Goal: Contribute content: Contribute content

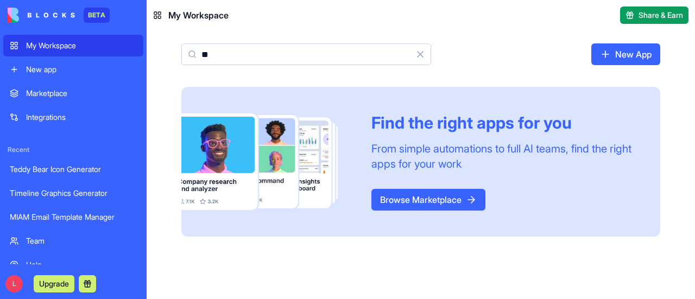
type input "*"
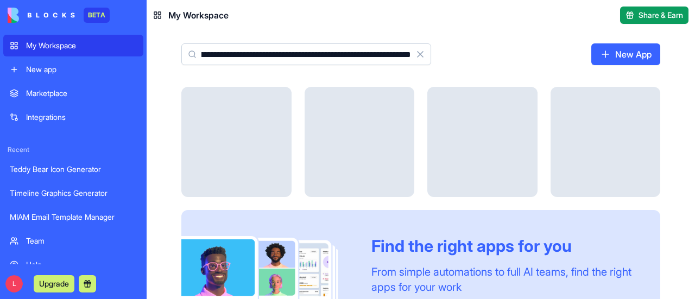
scroll to position [0, 68]
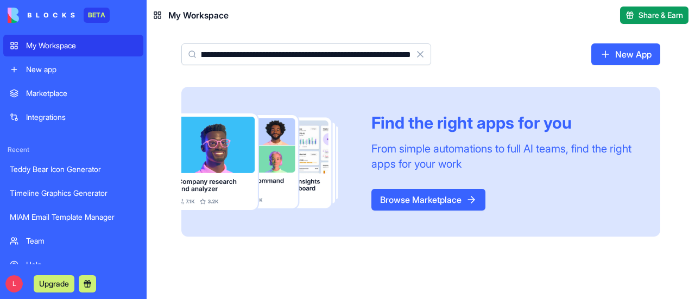
type input "**********"
drag, startPoint x: 412, startPoint y: 54, endPoint x: 217, endPoint y: 54, distance: 194.4
click at [217, 54] on div "**********" at bounding box center [306, 54] width 250 height 22
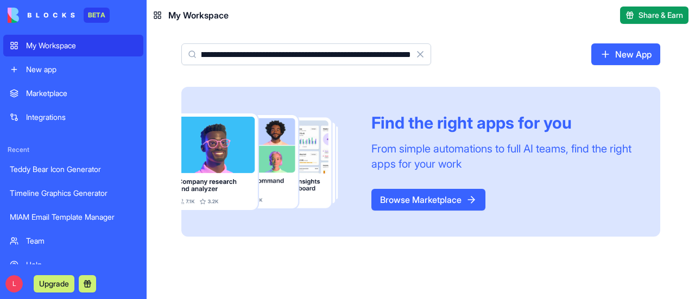
drag, startPoint x: 201, startPoint y: 52, endPoint x: 458, endPoint y: 58, distance: 257.4
click at [458, 58] on div "**********" at bounding box center [421, 58] width 548 height 56
click at [489, 77] on div "**********" at bounding box center [421, 58] width 548 height 56
click at [643, 56] on link "New App" at bounding box center [625, 54] width 69 height 22
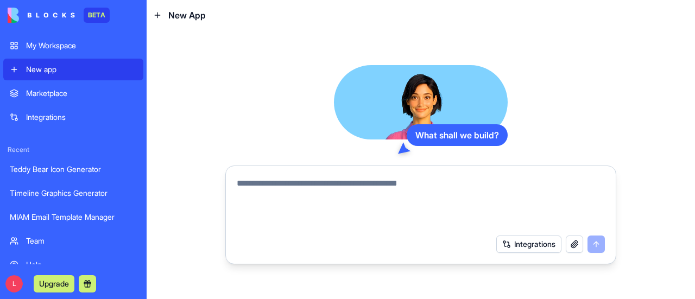
click at [320, 208] on textarea at bounding box center [421, 203] width 368 height 52
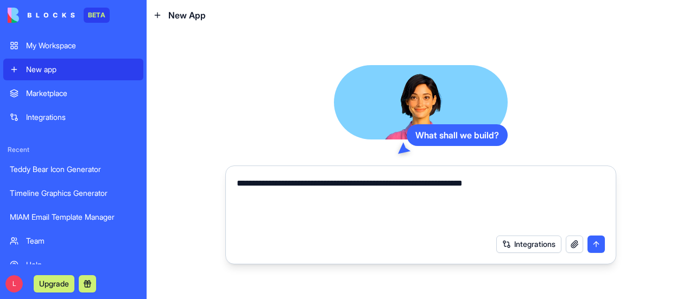
click at [257, 183] on textarea "**********" at bounding box center [421, 203] width 369 height 52
type textarea "**********"
click at [595, 250] on button "submit" at bounding box center [596, 244] width 17 height 17
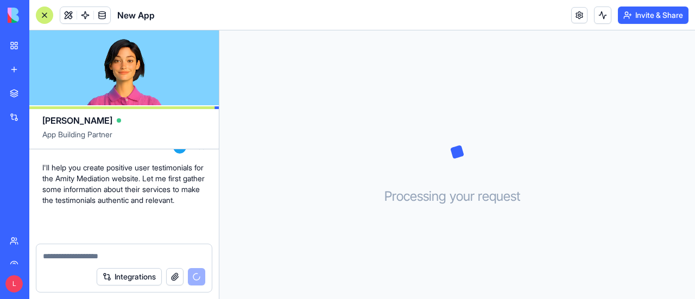
scroll to position [989, 0]
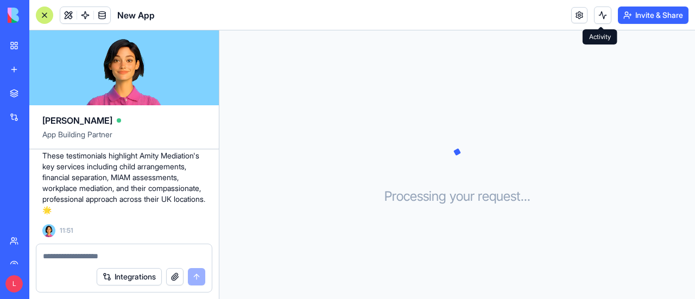
click at [594, 17] on button at bounding box center [602, 15] width 17 height 17
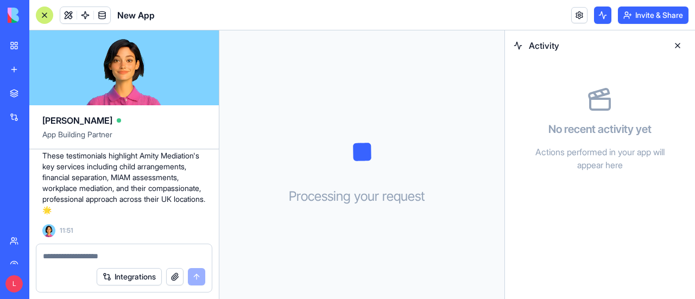
click at [679, 46] on button at bounding box center [677, 45] width 17 height 17
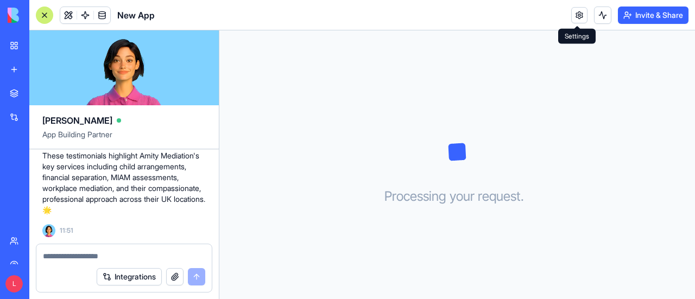
click at [576, 16] on link at bounding box center [579, 15] width 16 height 16
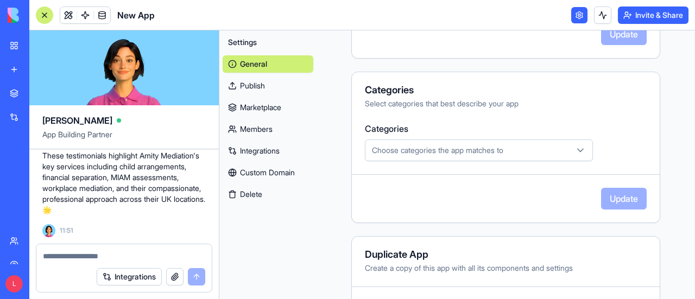
scroll to position [365, 0]
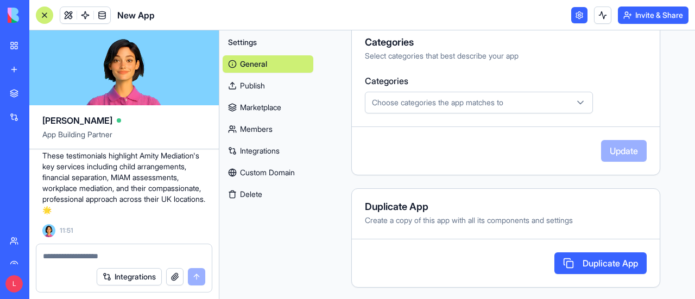
click at [369, 165] on div "Categories Select categories that best describe your app Categories Choose cate…" at bounding box center [505, 99] width 309 height 151
click at [40, 47] on div "My Workspace" at bounding box center [33, 45] width 14 height 11
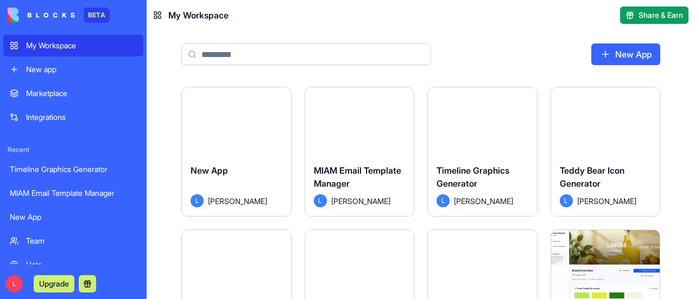
click at [646, 98] on html "BETA My Workspace New app Marketplace Integrations Recent Timeline Graphics Gen…" at bounding box center [347, 149] width 695 height 299
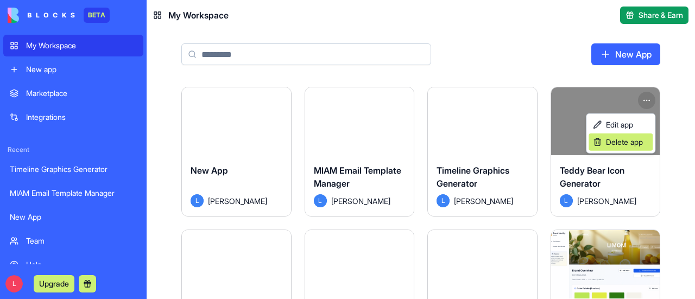
click at [623, 144] on span "Delete app" at bounding box center [624, 142] width 37 height 11
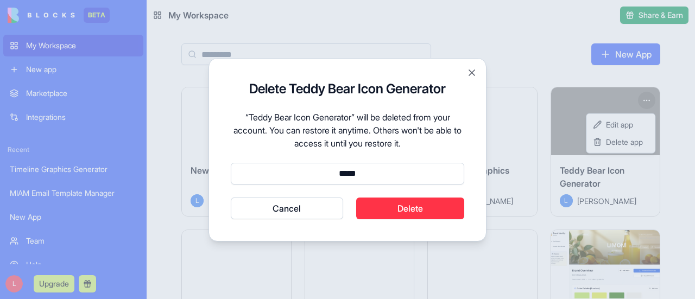
type input "*****"
click at [231, 198] on button "Cancel" at bounding box center [287, 209] width 112 height 22
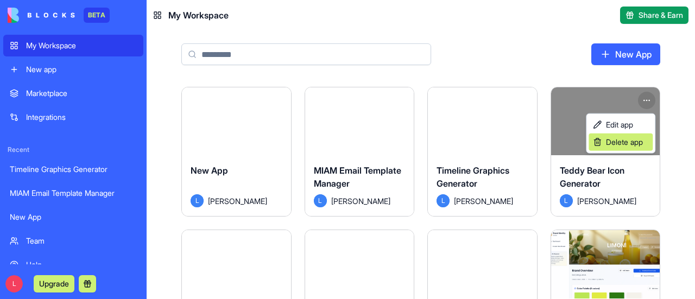
click at [626, 141] on span "Delete app" at bounding box center [624, 142] width 37 height 11
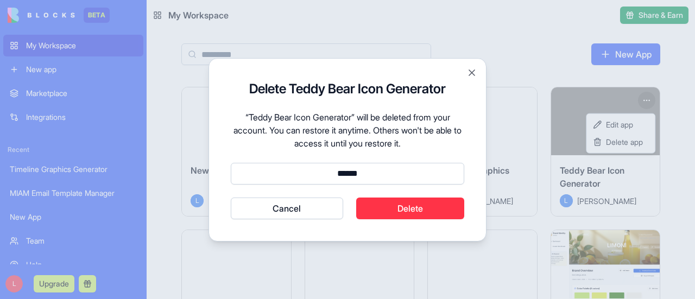
type input "******"
click at [231, 198] on button "Cancel" at bounding box center [287, 209] width 112 height 22
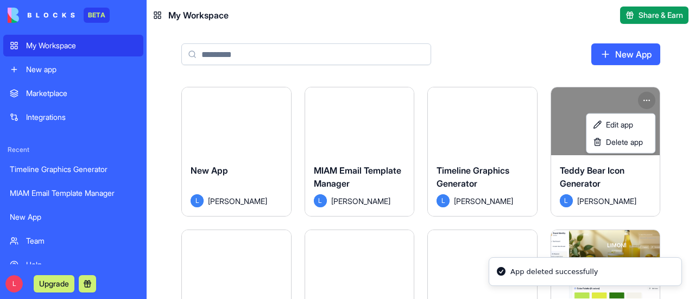
click at [671, 178] on html "BETA My Workspace New app Marketplace Integrations Recent Timeline Graphics Gen…" at bounding box center [347, 149] width 695 height 299
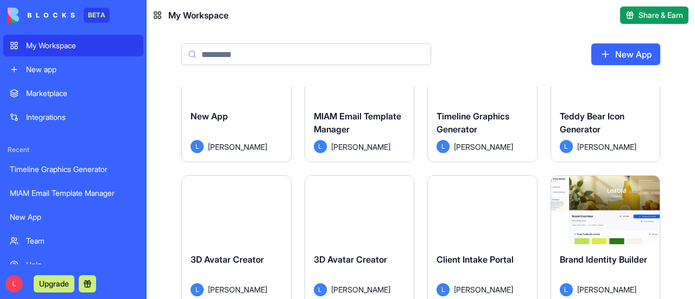
scroll to position [109, 0]
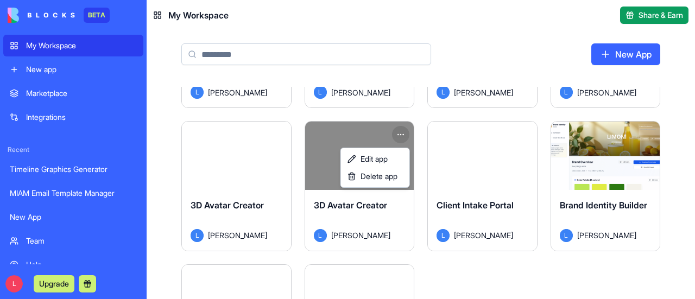
click at [402, 132] on html "BETA My Workspace New app Marketplace Integrations Recent Timeline Graphics Gen…" at bounding box center [347, 149] width 695 height 299
click at [369, 177] on span "Delete app" at bounding box center [379, 176] width 37 height 11
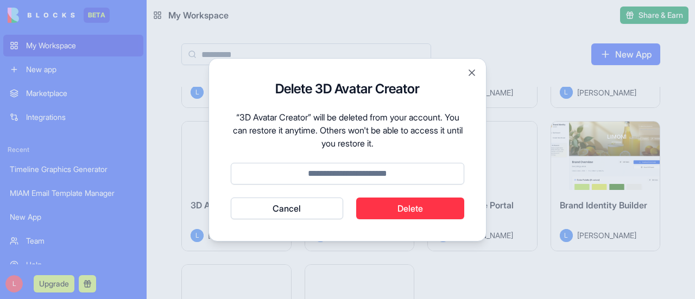
click at [342, 174] on input at bounding box center [347, 174] width 233 height 22
type input "******"
click at [231, 198] on button "Cancel" at bounding box center [287, 209] width 112 height 22
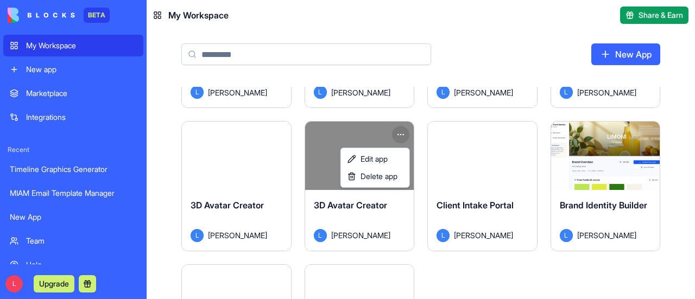
click at [506, 263] on html "BETA My Workspace New app Marketplace Integrations Recent Timeline Graphics Gen…" at bounding box center [347, 149] width 695 height 299
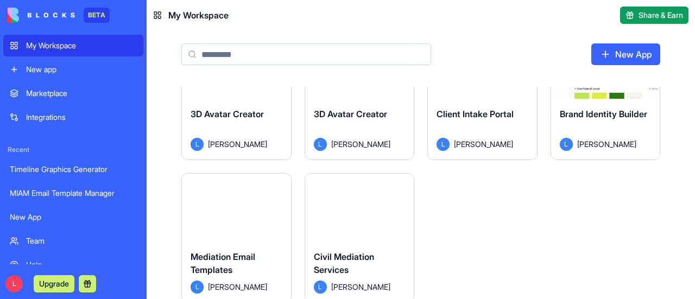
scroll to position [217, 0]
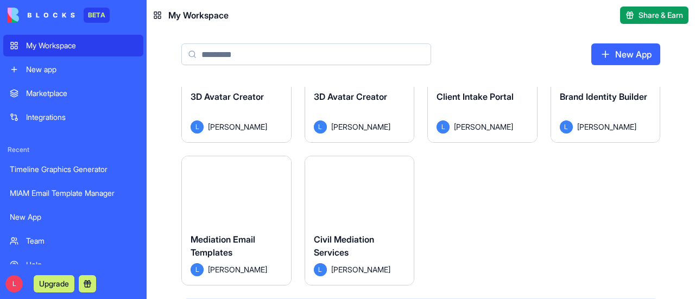
click at [226, 248] on span "Mediation Email Templates" at bounding box center [223, 246] width 65 height 24
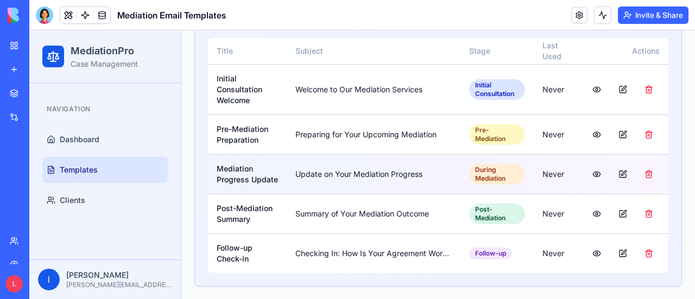
scroll to position [136, 0]
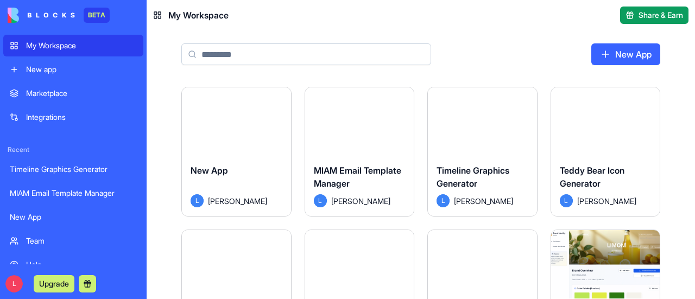
click at [363, 174] on span "MIAM Email Template Manager" at bounding box center [357, 177] width 87 height 24
click at [396, 198] on div "L laura" at bounding box center [360, 200] width 92 height 13
click at [402, 97] on html "BETA My Workspace New app Marketplace Integrations Recent Timeline Graphics Gen…" at bounding box center [347, 149] width 695 height 299
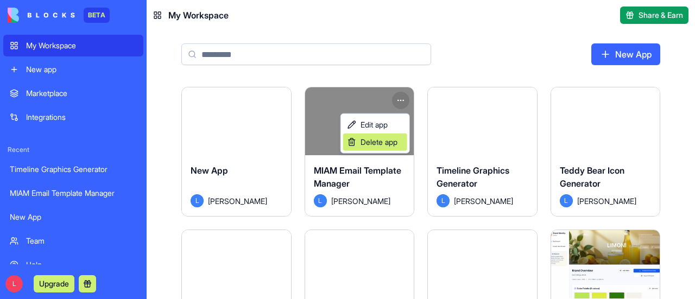
click at [394, 145] on span "Delete app" at bounding box center [379, 142] width 37 height 11
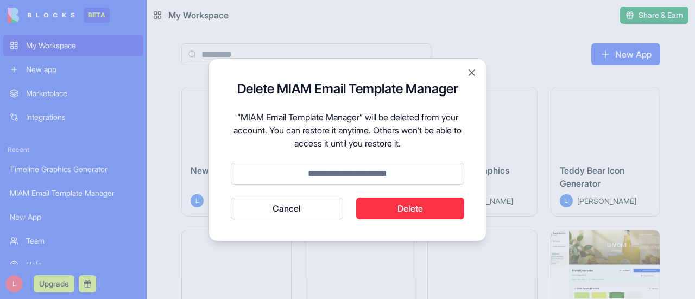
click at [351, 169] on input at bounding box center [347, 174] width 233 height 22
type input "******"
click at [231, 198] on button "Cancel" at bounding box center [287, 209] width 112 height 22
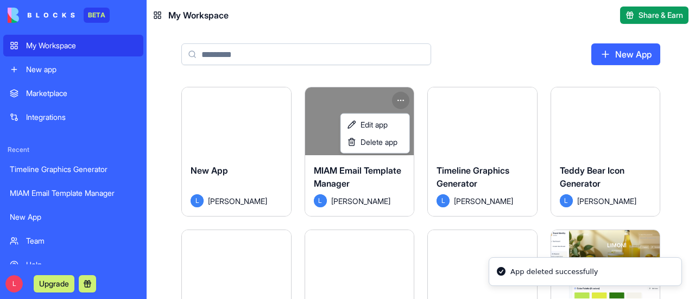
click at [504, 162] on html "BETA My Workspace New app Marketplace Integrations Recent Timeline Graphics Gen…" at bounding box center [347, 149] width 695 height 299
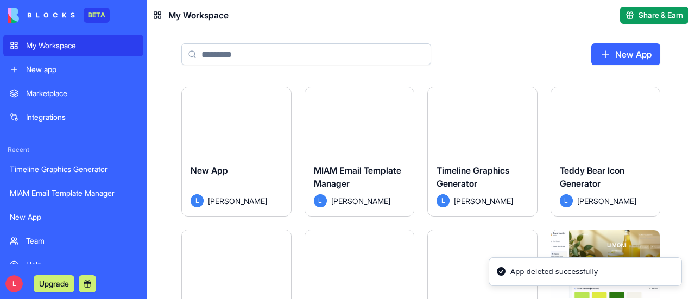
click at [509, 191] on div "Timeline Graphics Generator" at bounding box center [483, 179] width 92 height 30
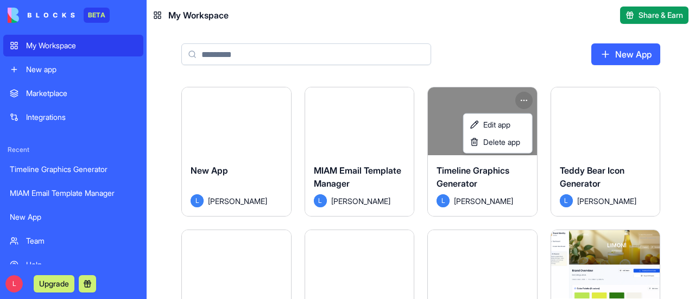
click at [527, 96] on html "BETA My Workspace New app Marketplace Integrations Recent Timeline Graphics Gen…" at bounding box center [347, 149] width 695 height 299
click at [520, 145] on span "Delete app" at bounding box center [501, 142] width 37 height 11
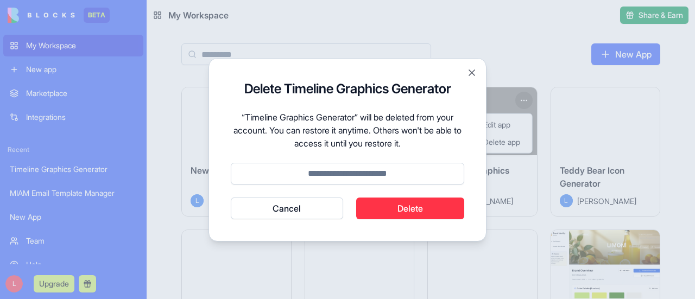
click at [323, 173] on input at bounding box center [347, 174] width 233 height 22
type input "******"
click at [413, 217] on button "Delete" at bounding box center [410, 209] width 109 height 22
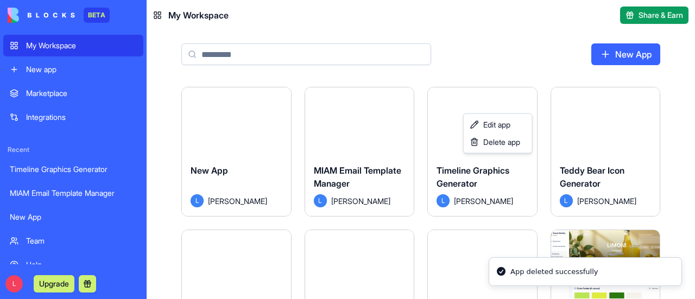
click at [421, 204] on html "BETA My Workspace New app Marketplace Integrations Recent Timeline Graphics Gen…" at bounding box center [347, 149] width 695 height 299
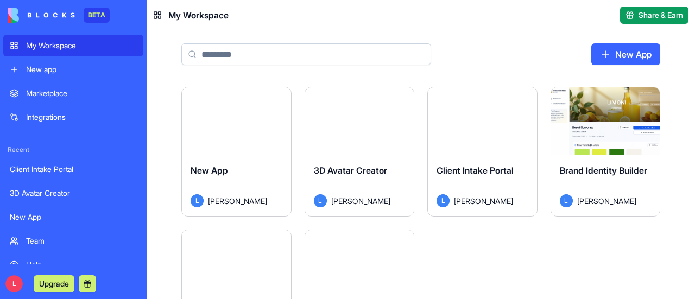
click at [201, 108] on div "Launch" at bounding box center [236, 121] width 109 height 68
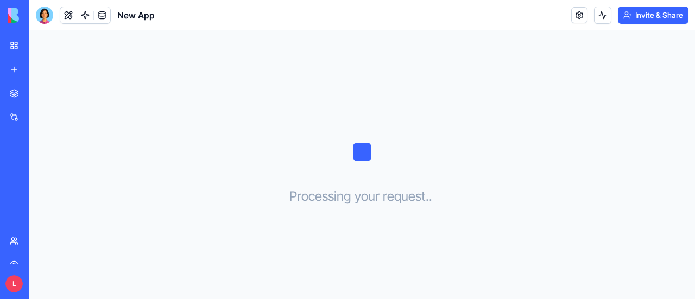
click at [40, 95] on div "Marketplace" at bounding box center [33, 93] width 14 height 11
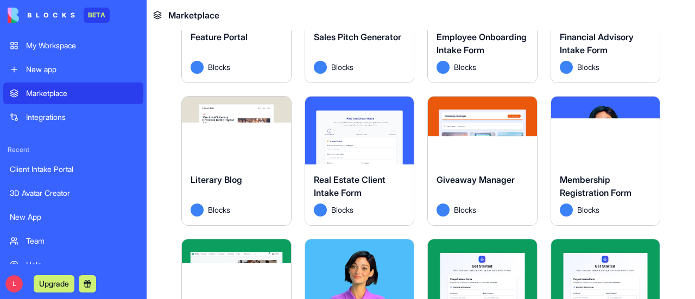
scroll to position [814, 0]
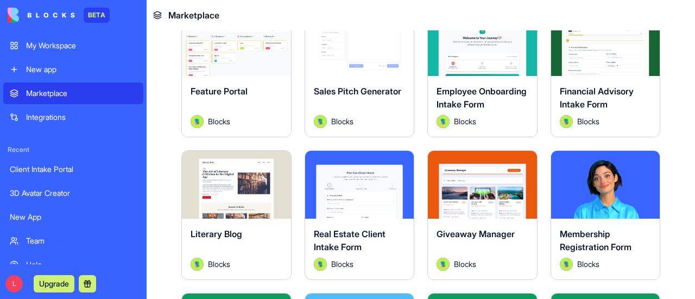
click at [391, 107] on div "Sales Pitch Generator" at bounding box center [360, 100] width 92 height 30
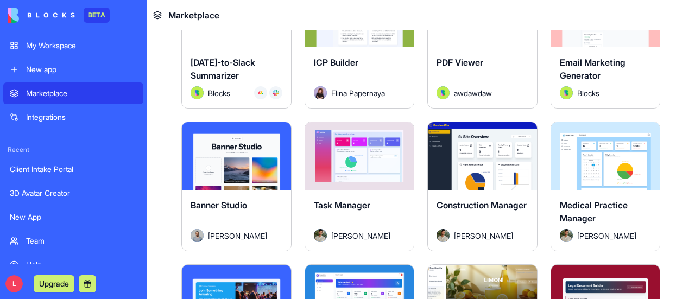
scroll to position [1575, 0]
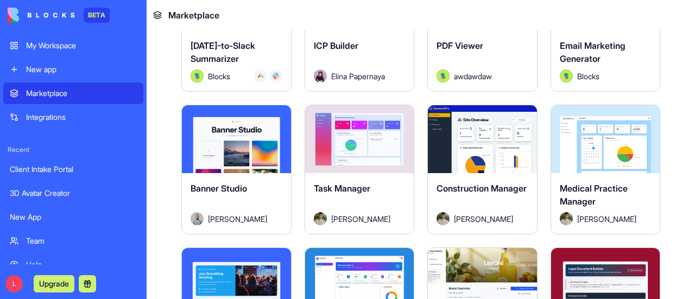
click at [621, 70] on div "Blocks" at bounding box center [606, 76] width 92 height 13
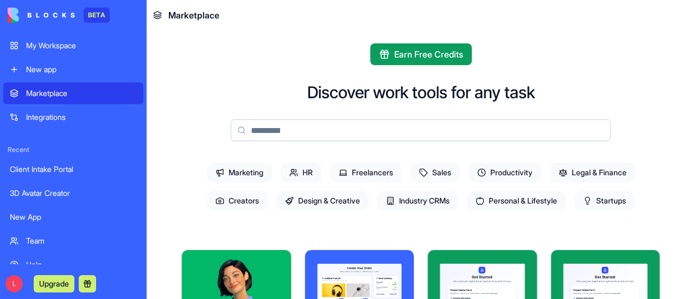
click at [60, 45] on div "My Workspace" at bounding box center [81, 45] width 111 height 11
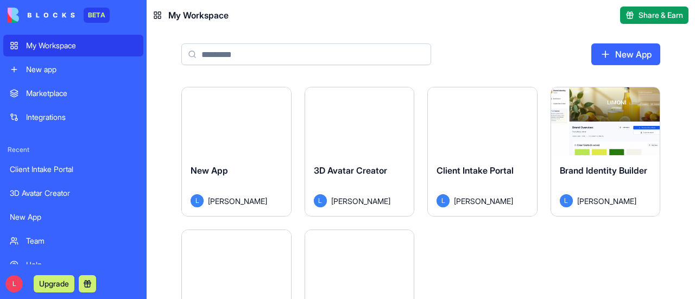
click at [281, 122] on div "Launch" at bounding box center [236, 121] width 109 height 68
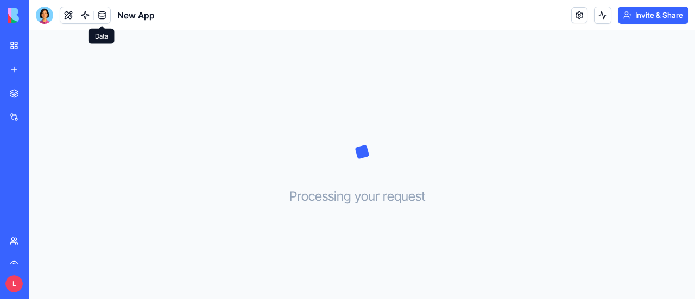
click at [103, 15] on link at bounding box center [102, 15] width 16 height 16
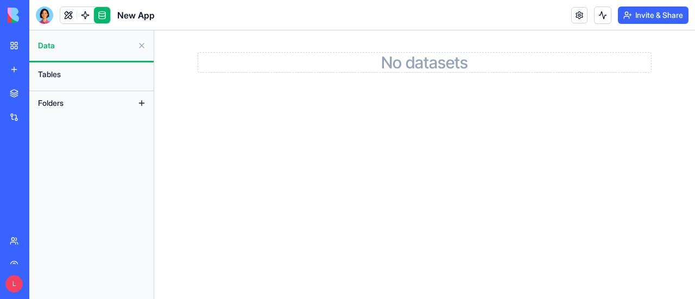
click at [140, 45] on button at bounding box center [141, 45] width 17 height 17
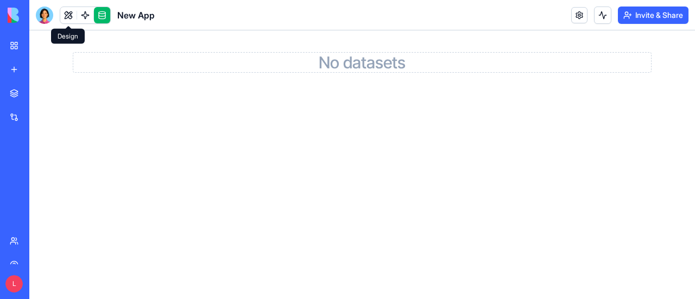
click at [64, 11] on link at bounding box center [68, 15] width 16 height 16
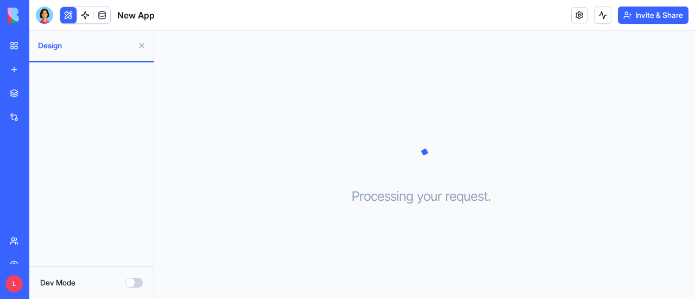
click at [83, 144] on div at bounding box center [91, 164] width 124 height 204
click at [577, 15] on link at bounding box center [579, 15] width 16 height 16
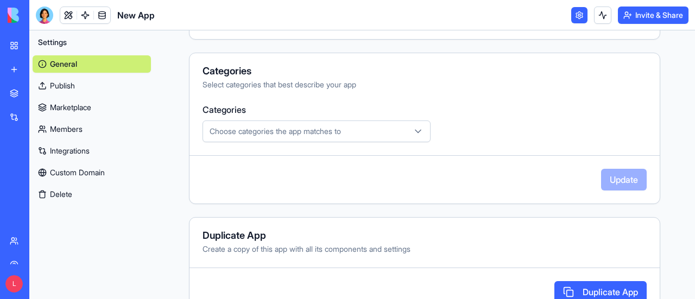
scroll to position [355, 0]
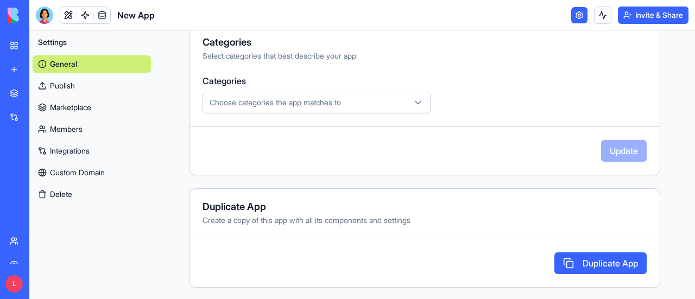
click at [71, 56] on link "General" at bounding box center [92, 63] width 118 height 17
click at [99, 167] on link "Custom Domain" at bounding box center [92, 172] width 118 height 17
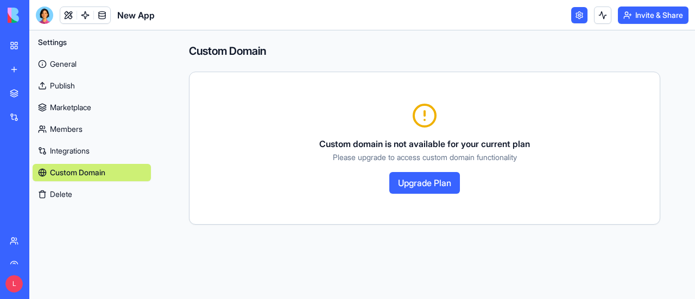
click at [58, 72] on link "General" at bounding box center [92, 63] width 118 height 17
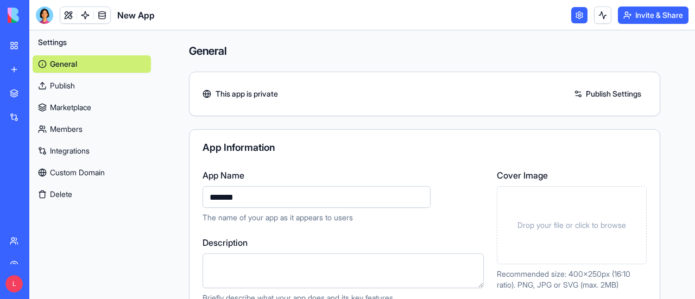
click at [15, 45] on link "My Workspace" at bounding box center [24, 46] width 43 height 22
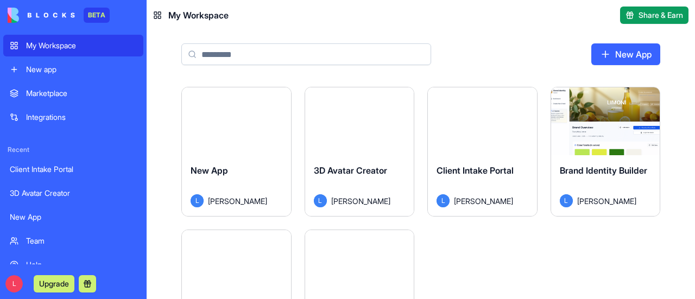
click at [60, 47] on div "My Workspace" at bounding box center [81, 45] width 111 height 11
click at [250, 144] on div "Launch" at bounding box center [236, 121] width 109 height 68
click at [276, 94] on html "BETA My Workspace New app Marketplace Integrations Recent Client Intake Portal …" at bounding box center [347, 149] width 695 height 299
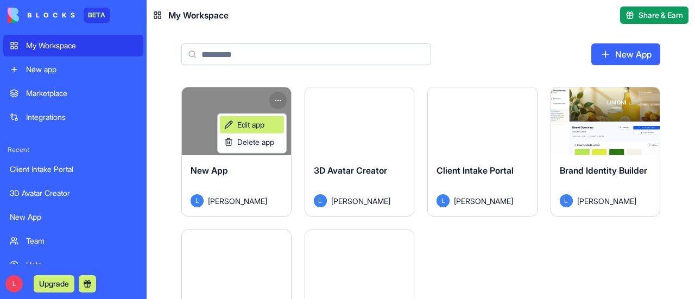
click at [243, 124] on span "Edit app" at bounding box center [250, 124] width 27 height 11
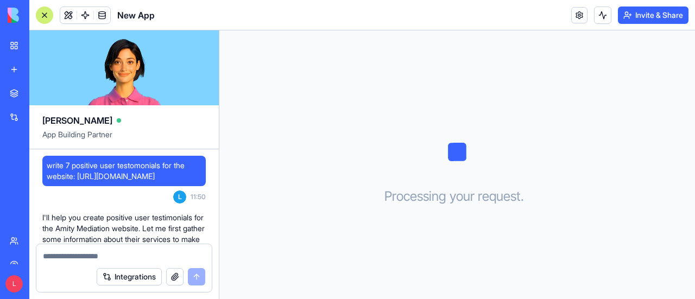
scroll to position [989, 0]
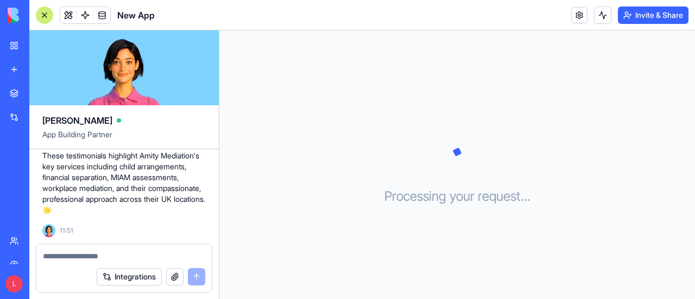
click at [49, 257] on textarea at bounding box center [124, 256] width 162 height 11
type textarea "**********"
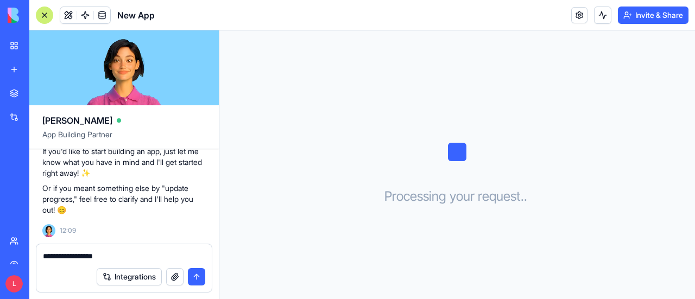
scroll to position [1204, 0]
type textarea "**********"
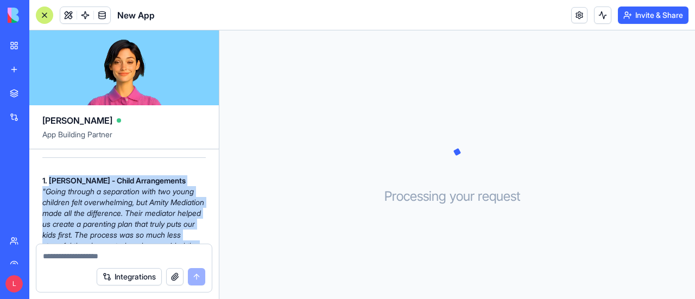
scroll to position [1422, 0]
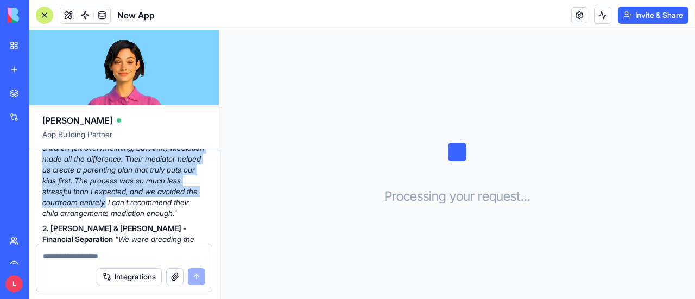
drag, startPoint x: 50, startPoint y: 201, endPoint x: 124, endPoint y: 221, distance: 76.5
click at [124, 219] on p "1. [PERSON_NAME] - Child Arrangements "Going through a separation with two youn…" at bounding box center [123, 170] width 163 height 98
copy p "[PERSON_NAME] - Child Arrangements "Going through a separation with two young c…"
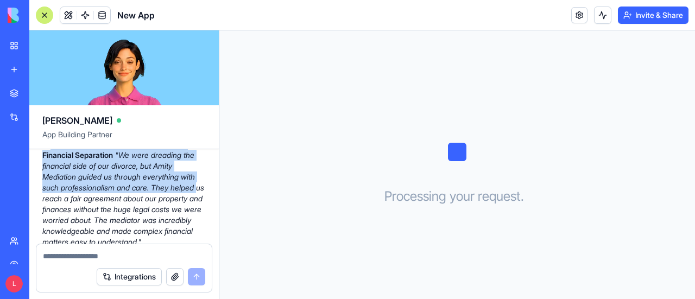
scroll to position [1530, 0]
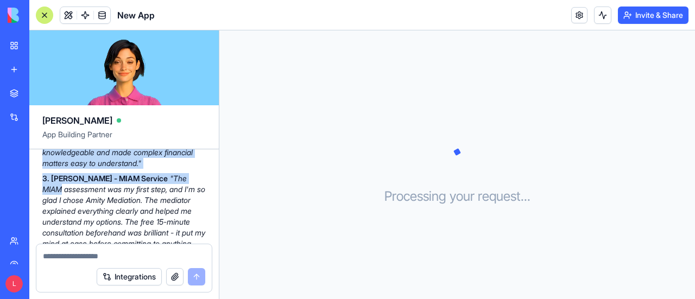
click at [187, 169] on p "2. [PERSON_NAME] & [PERSON_NAME] - Financial Separation "We were dreading the f…" at bounding box center [123, 114] width 163 height 109
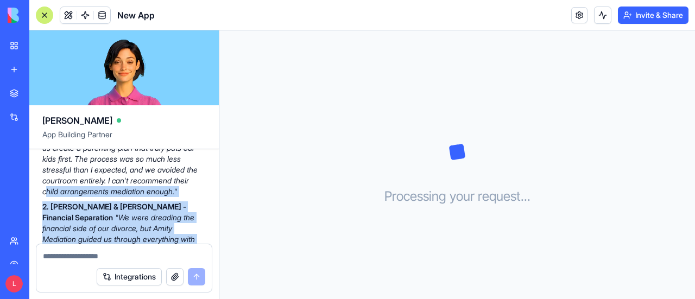
scroll to position [1476, 0]
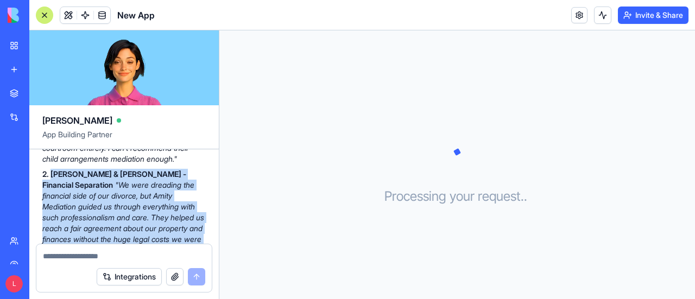
drag, startPoint x: 186, startPoint y: 185, endPoint x: 52, endPoint y: 194, distance: 134.4
click at [52, 194] on p "2. [PERSON_NAME] & [PERSON_NAME] - Financial Separation "We were dreading the f…" at bounding box center [123, 223] width 163 height 109
copy p "[PERSON_NAME] & [PERSON_NAME] - Financial Separation "We were dreading the fina…"
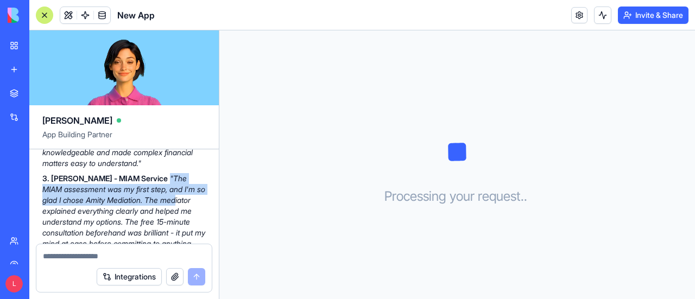
scroll to position [1639, 0]
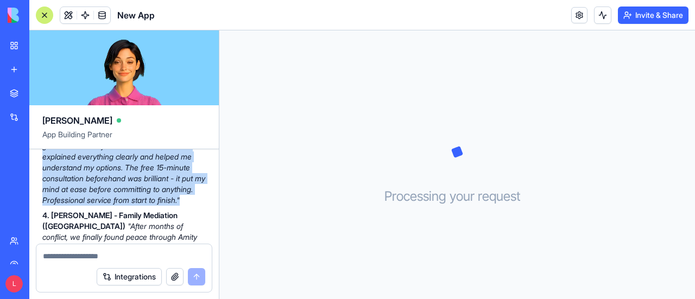
drag, startPoint x: 152, startPoint y: 198, endPoint x: 197, endPoint y: 228, distance: 53.6
click at [197, 206] on p "3. [PERSON_NAME] - MIAM Service "The MIAM assessment was my first step, and I'm…" at bounding box center [123, 162] width 163 height 87
copy em ""The MIAM assessment was my first step, and I'm so glad I chose Amity Mediation…"
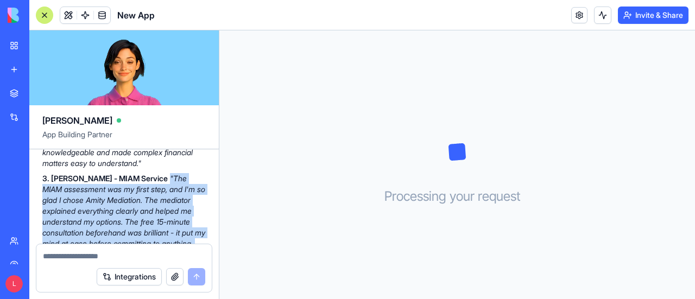
click at [119, 218] on em ""The MIAM assessment was my first step, and I'm so glad I chose Amity Mediation…" at bounding box center [123, 216] width 163 height 85
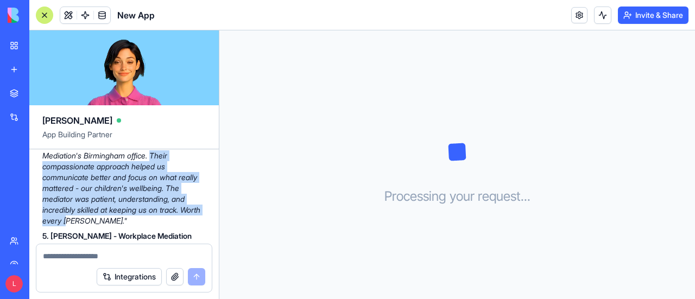
scroll to position [1747, 0]
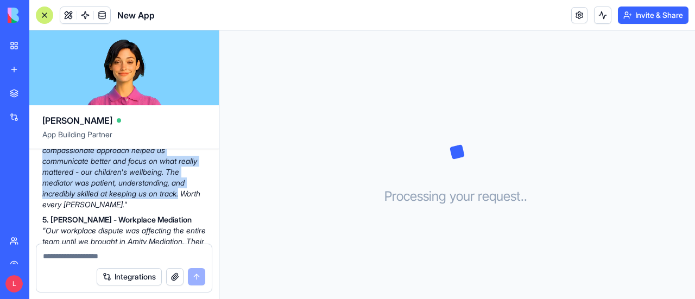
drag, startPoint x: 113, startPoint y: 225, endPoint x: 125, endPoint y: 222, distance: 12.4
click at [125, 209] on em ""After months of conflict, we finally found peace through Amity Mediation's Bir…" at bounding box center [121, 161] width 158 height 96
copy em "Their compassionate approach helped us communicate better and focus on what rea…"
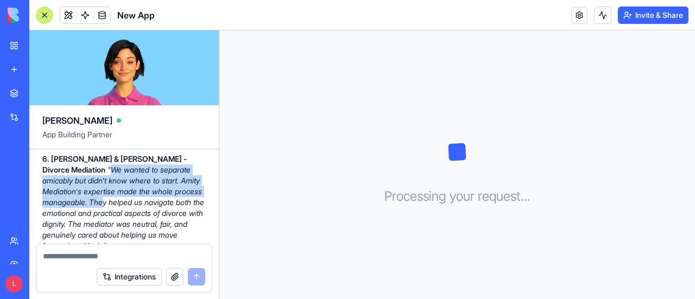
scroll to position [1965, 0]
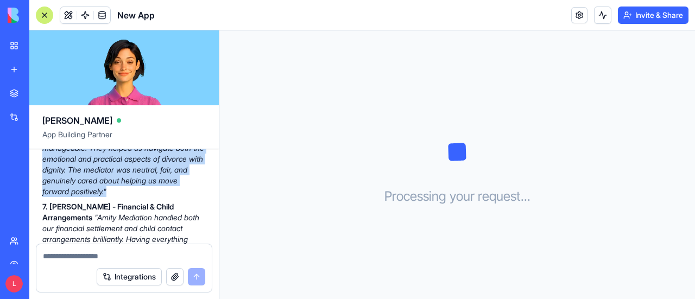
drag, startPoint x: 192, startPoint y: 190, endPoint x: 111, endPoint y: 221, distance: 86.8
click at [111, 197] on p "6. [PERSON_NAME] & [PERSON_NAME] - Divorce Mediation "We wanted to separate ami…" at bounding box center [123, 148] width 163 height 98
copy em "We wanted to separate amicably but didn't know where to start. Amity Mediation'…"
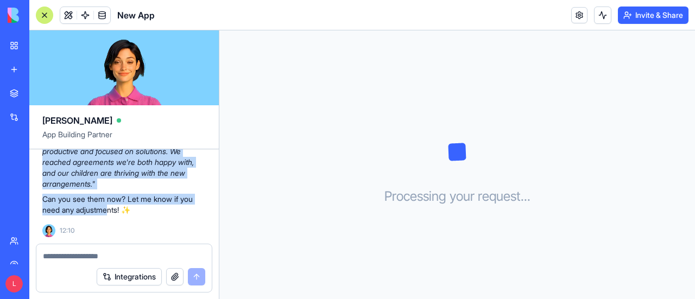
scroll to position [2127, 0]
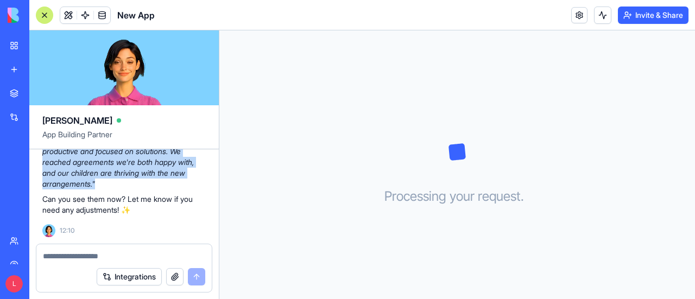
drag, startPoint x: 47, startPoint y: 194, endPoint x: 99, endPoint y: 181, distance: 54.3
click at [99, 181] on p "7. [PERSON_NAME] - Financial & Child Arrangements "Amity Mediation handled both…" at bounding box center [123, 129] width 163 height 119
copy em "Amity Mediation handled both our financial settlement and child contact arrange…"
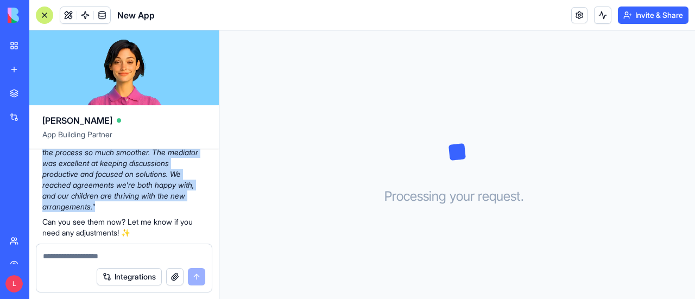
scroll to position [2019, 0]
